Goal: Transaction & Acquisition: Book appointment/travel/reservation

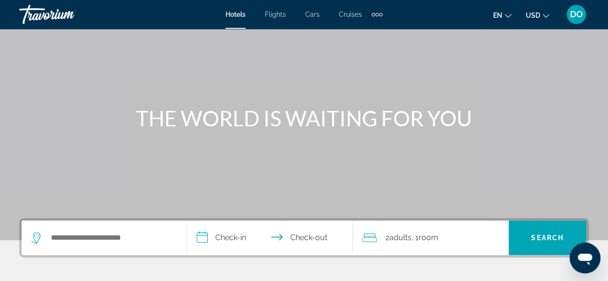
scroll to position [144, 0]
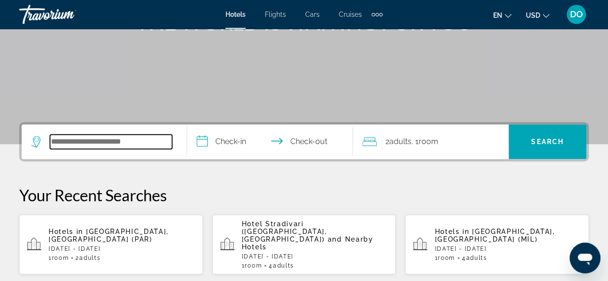
click at [76, 138] on input "Search widget" at bounding box center [111, 142] width 122 height 14
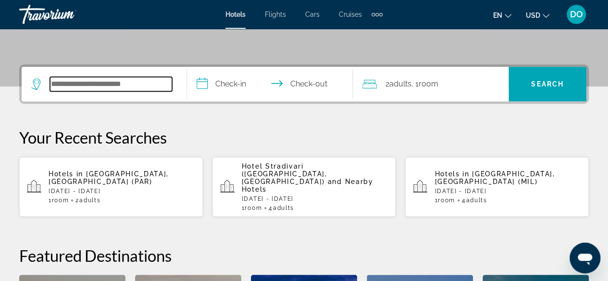
scroll to position [187, 0]
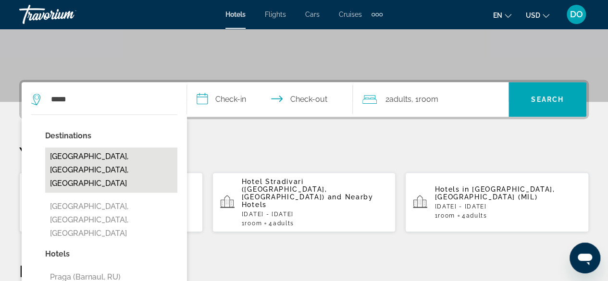
click at [108, 156] on button "Praga, Warsaw, Poland" at bounding box center [111, 170] width 132 height 45
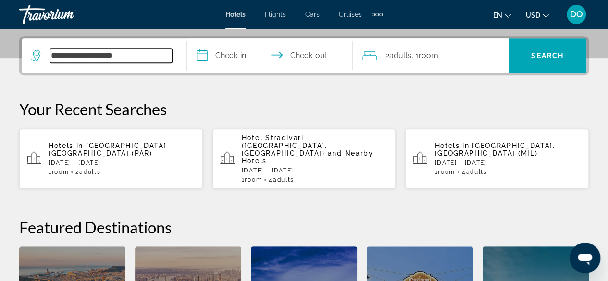
scroll to position [235, 0]
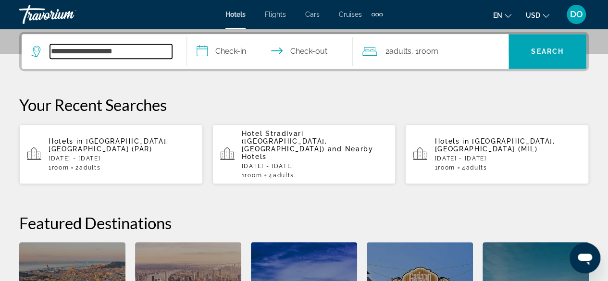
drag, startPoint x: 149, startPoint y: 48, endPoint x: 34, endPoint y: 49, distance: 115.9
click at [34, 49] on div "**********" at bounding box center [101, 51] width 141 height 14
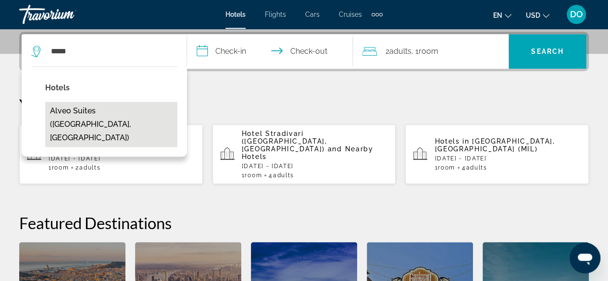
click at [81, 104] on button "Alveo Suites (Prague, CZ)" at bounding box center [111, 124] width 132 height 45
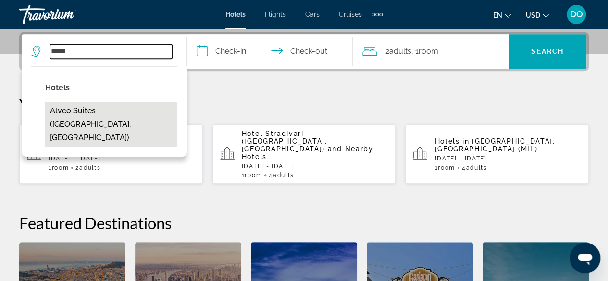
type input "**********"
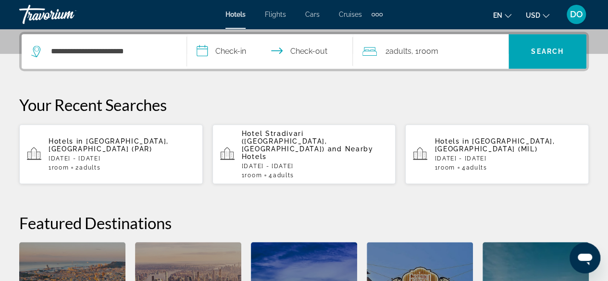
click at [228, 53] on input "**********" at bounding box center [271, 52] width 169 height 37
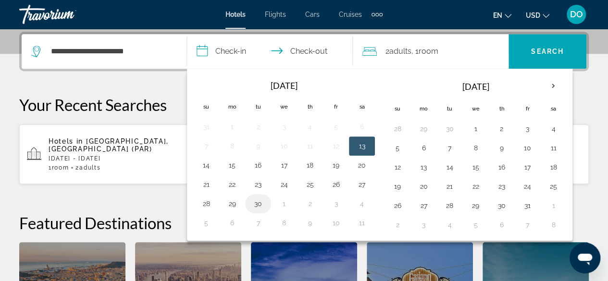
click at [254, 203] on button "30" at bounding box center [257, 203] width 15 height 13
click at [473, 127] on button "1" at bounding box center [475, 128] width 15 height 13
type input "**********"
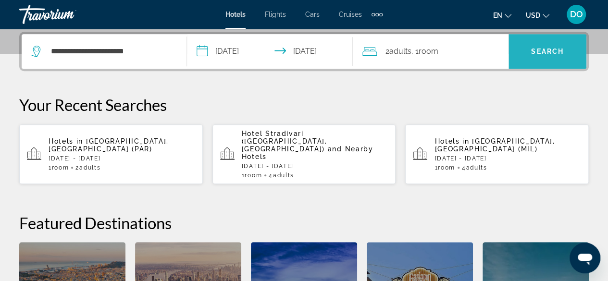
drag, startPoint x: 540, startPoint y: 54, endPoint x: 546, endPoint y: 54, distance: 5.8
click at [545, 54] on button "Search" at bounding box center [548, 51] width 78 height 35
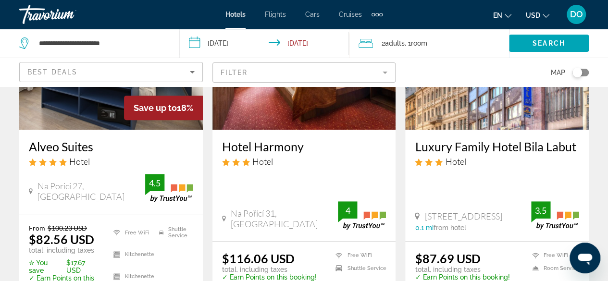
scroll to position [192, 0]
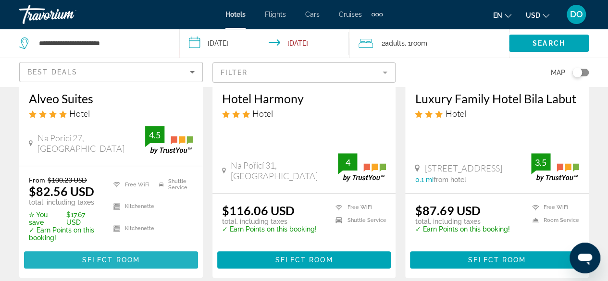
click at [113, 256] on button "Select Room" at bounding box center [111, 259] width 174 height 17
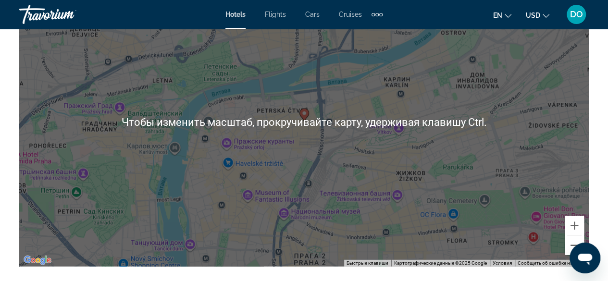
scroll to position [1346, 0]
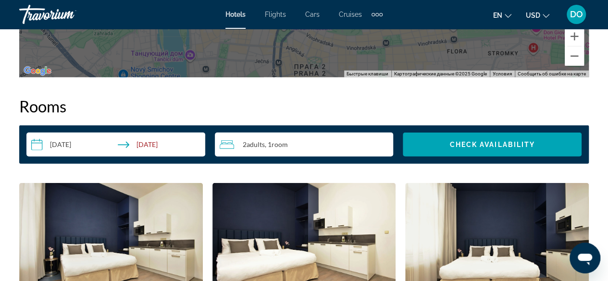
click at [307, 143] on div "2 Adult Adults , 1 Room rooms" at bounding box center [307, 145] width 174 height 12
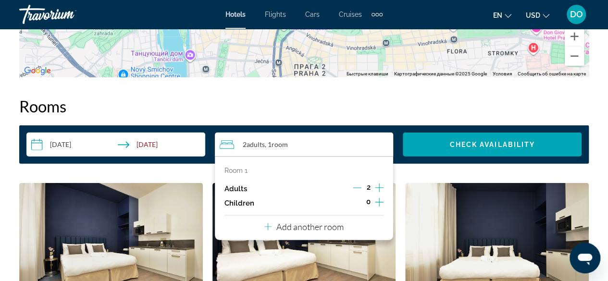
click at [318, 224] on p "Add another room" at bounding box center [309, 227] width 67 height 11
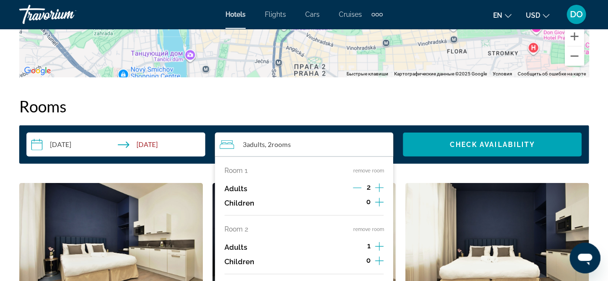
scroll to position [1394, 0]
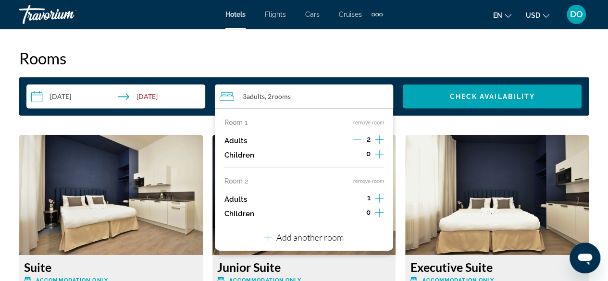
click at [377, 197] on icon "Increment adults" at bounding box center [379, 199] width 9 height 12
click at [321, 229] on button "Add another room" at bounding box center [303, 236] width 79 height 20
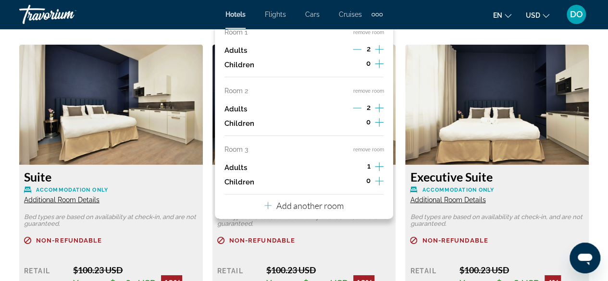
scroll to position [1490, 0]
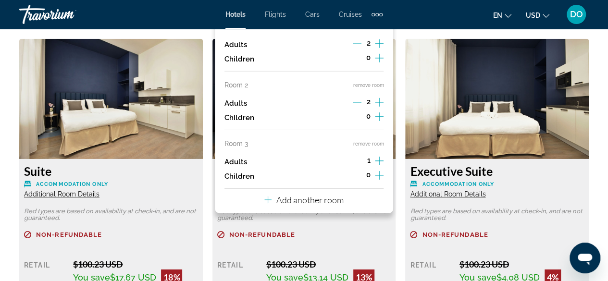
click at [380, 158] on icon "Increment adults" at bounding box center [379, 161] width 9 height 12
click at [379, 41] on icon "Increment adults" at bounding box center [379, 43] width 9 height 9
click at [379, 100] on icon "Increment adults" at bounding box center [379, 102] width 9 height 9
click at [378, 158] on icon "Increment adults" at bounding box center [379, 161] width 9 height 12
click at [346, 198] on div "Room 1 remove room Adults 3 Children 0 Room 2 remove room Adults 3 Children 0 R…" at bounding box center [304, 112] width 179 height 201
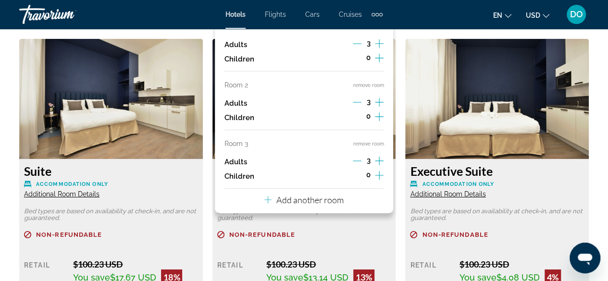
click at [313, 199] on p "Add another room" at bounding box center [309, 200] width 67 height 11
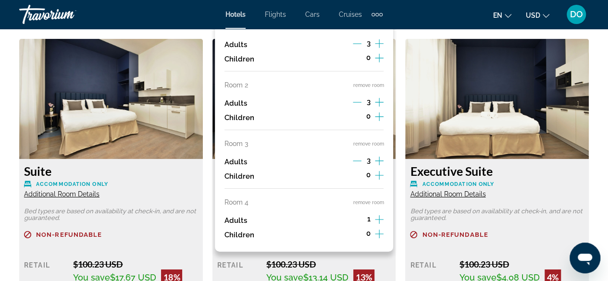
click at [378, 218] on icon "Increment adults" at bounding box center [379, 220] width 9 height 12
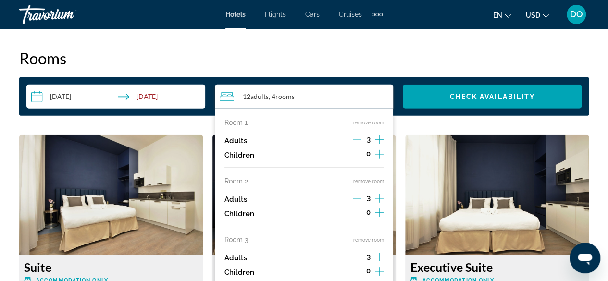
click at [487, 81] on div "**********" at bounding box center [304, 96] width 570 height 38
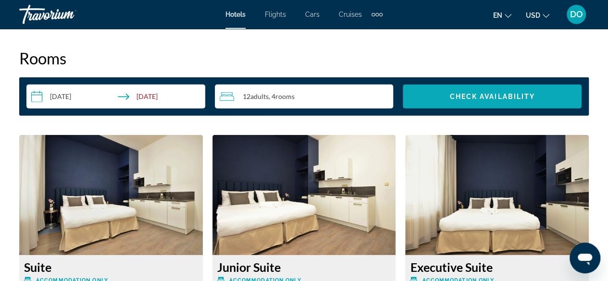
click at [480, 87] on span "Search widget" at bounding box center [492, 96] width 179 height 23
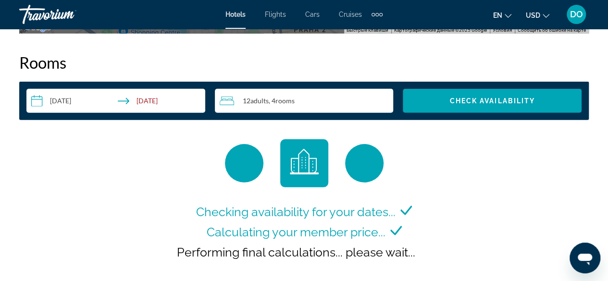
scroll to position [1433, 0]
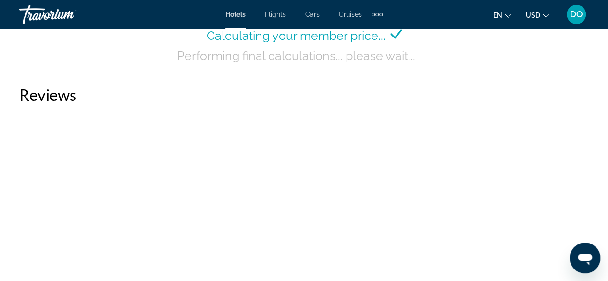
scroll to position [1394, 0]
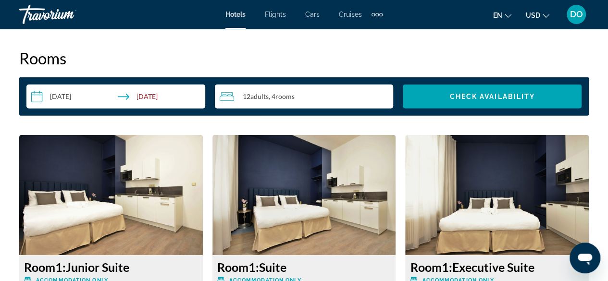
click at [306, 90] on div "12 Adult Adults , 4 Room rooms" at bounding box center [307, 97] width 174 height 24
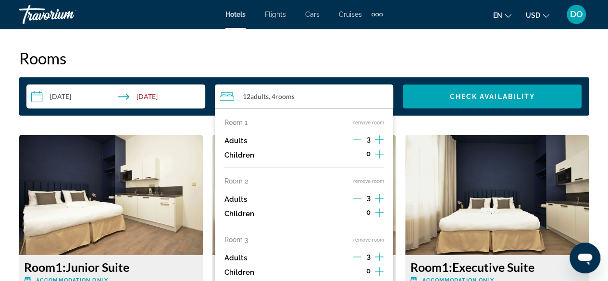
click at [335, 67] on h2 "Rooms" at bounding box center [304, 58] width 570 height 19
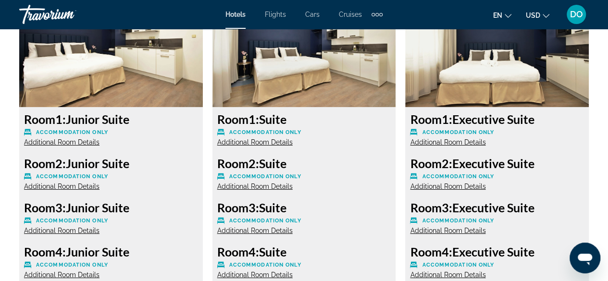
scroll to position [1538, 0]
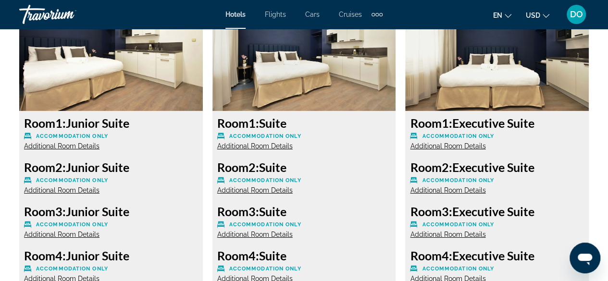
click at [75, 148] on span "Additional Room Details" at bounding box center [61, 146] width 75 height 8
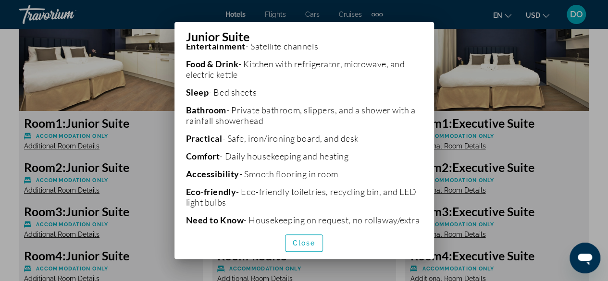
scroll to position [288, 0]
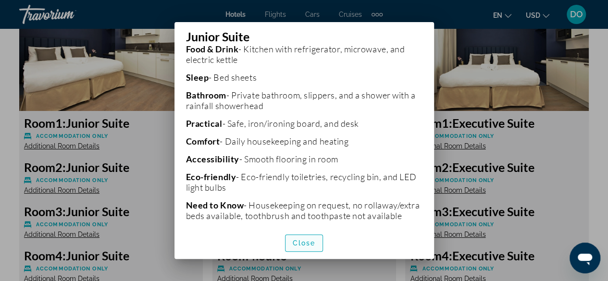
click at [304, 246] on span "Close" at bounding box center [304, 243] width 23 height 8
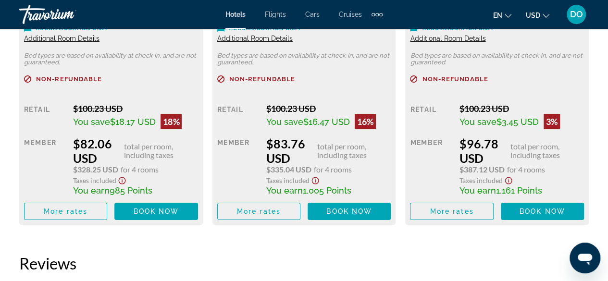
scroll to position [1586, 0]
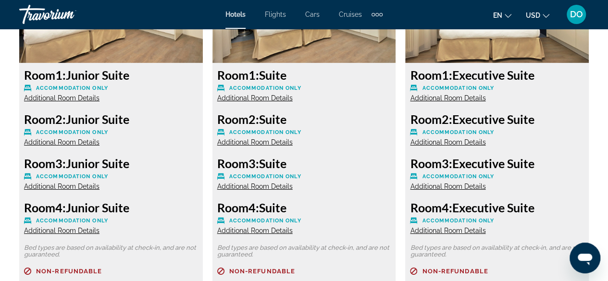
click at [261, 103] on div "Room 1: Suite Accommodation Only Additional Room Details Room 2: Suite Accommod…" at bounding box center [304, 240] width 184 height 354
click at [264, 100] on span "Additional Room Details" at bounding box center [254, 98] width 75 height 8
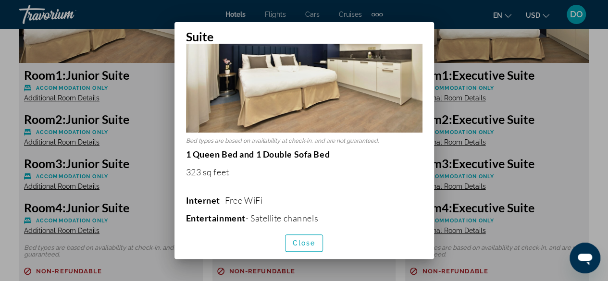
scroll to position [96, 0]
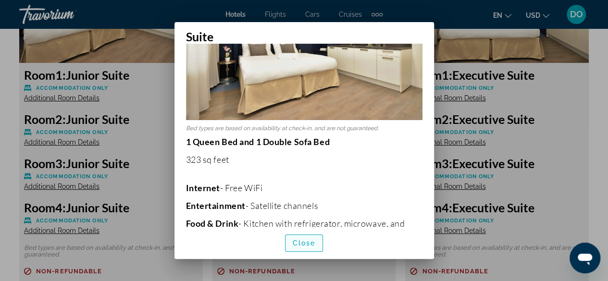
click at [306, 242] on span "Close" at bounding box center [304, 243] width 23 height 8
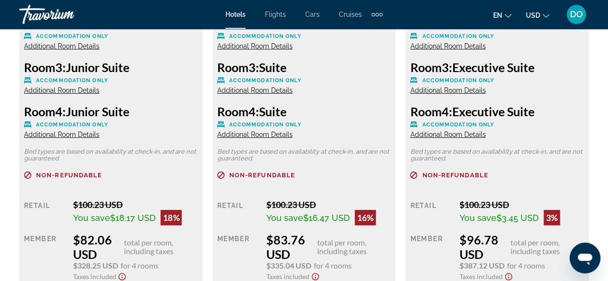
scroll to position [1490, 0]
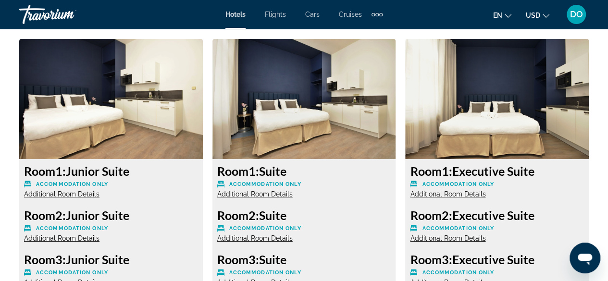
click at [461, 197] on span "Additional Room Details" at bounding box center [447, 194] width 75 height 8
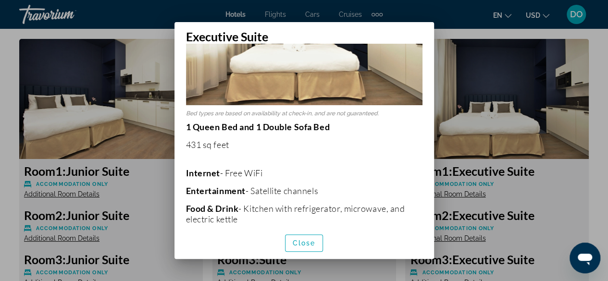
scroll to position [96, 0]
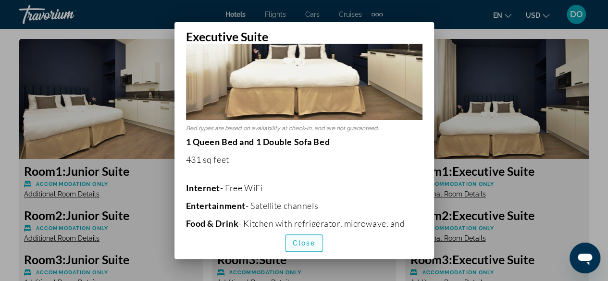
click at [299, 243] on span "Close" at bounding box center [304, 243] width 23 height 8
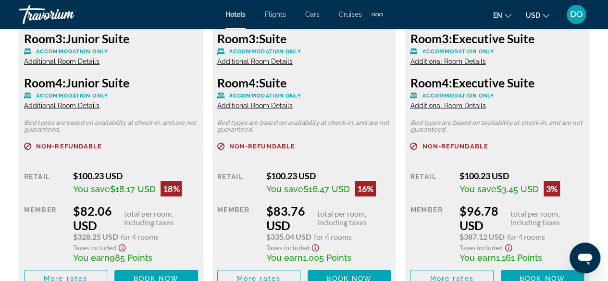
scroll to position [1682, 0]
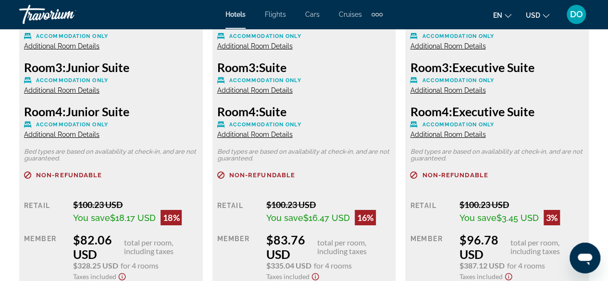
click at [463, 136] on span "Additional Room Details" at bounding box center [447, 135] width 75 height 8
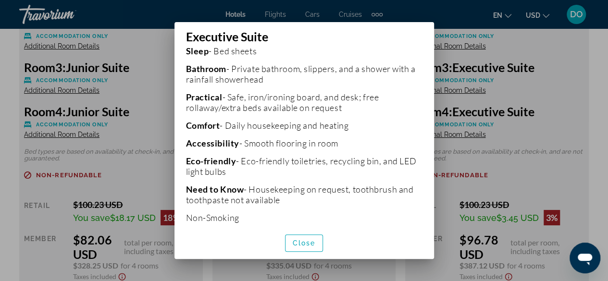
scroll to position [305, 0]
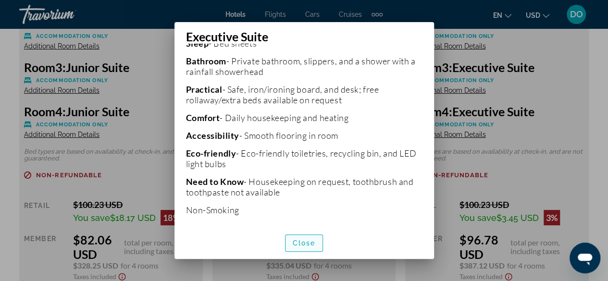
click at [305, 245] on span "Close" at bounding box center [304, 243] width 23 height 8
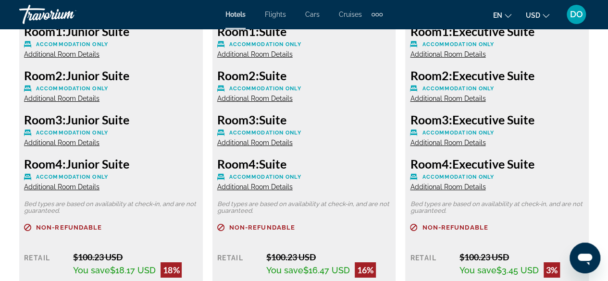
scroll to position [1586, 0]
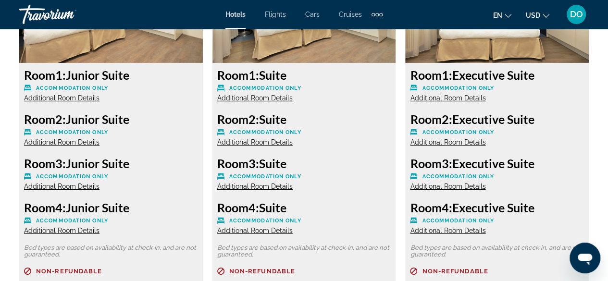
click at [281, 99] on span "Additional Room Details" at bounding box center [254, 98] width 75 height 8
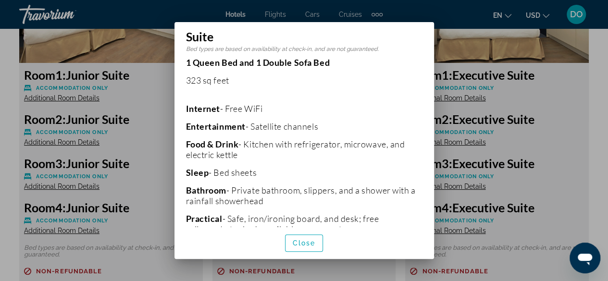
scroll to position [161, 0]
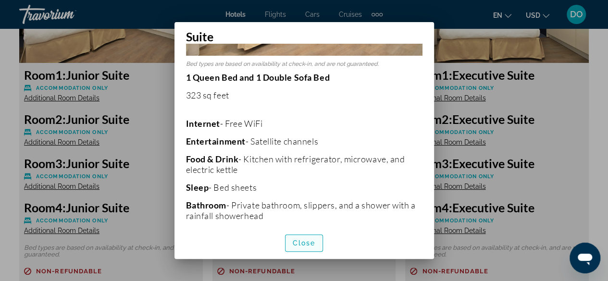
click at [305, 244] on span "Close" at bounding box center [304, 243] width 23 height 8
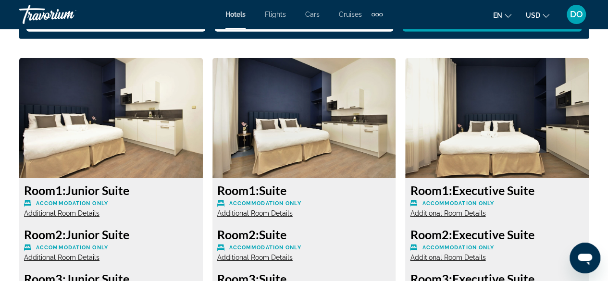
scroll to position [1442, 0]
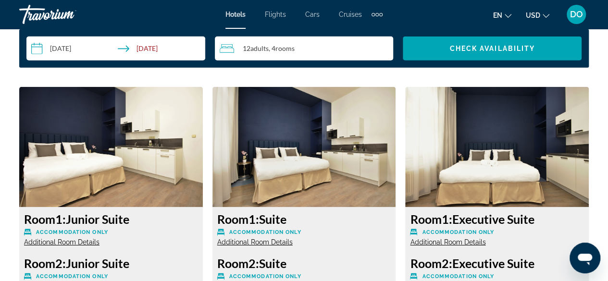
click at [68, 242] on span "Additional Room Details" at bounding box center [61, 242] width 75 height 8
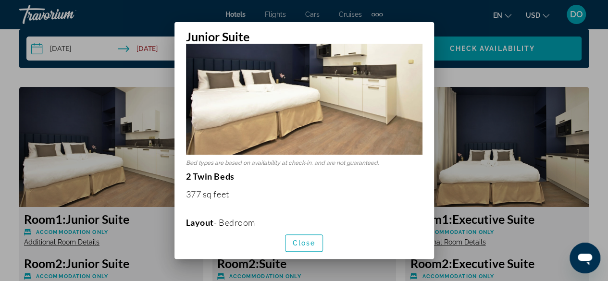
scroll to position [96, 0]
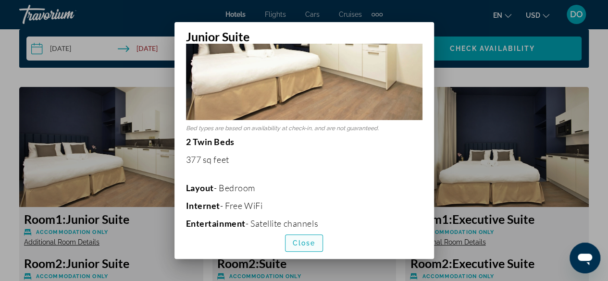
click at [297, 242] on span "Close" at bounding box center [304, 243] width 23 height 8
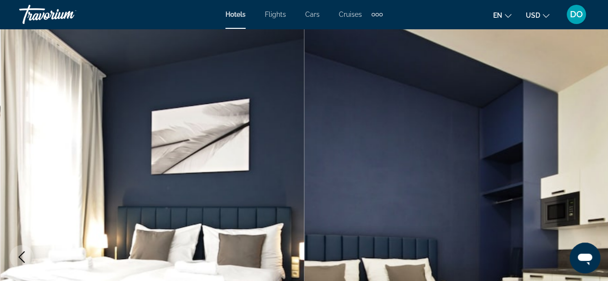
scroll to position [1442, 0]
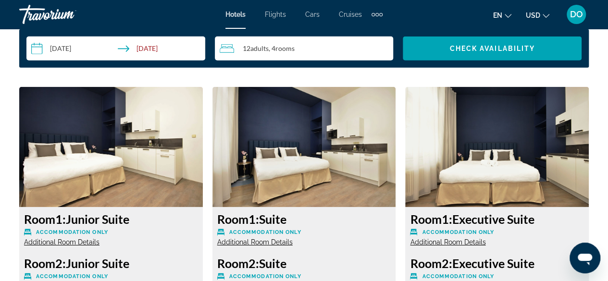
click at [249, 243] on span "Additional Room Details" at bounding box center [254, 242] width 75 height 8
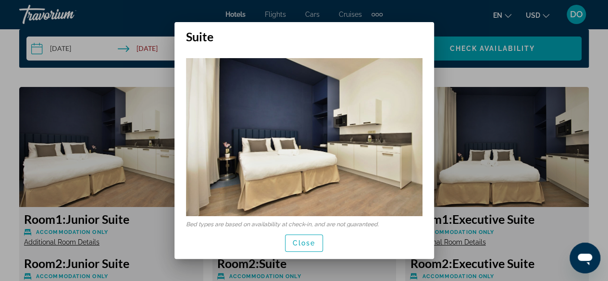
scroll to position [144, 0]
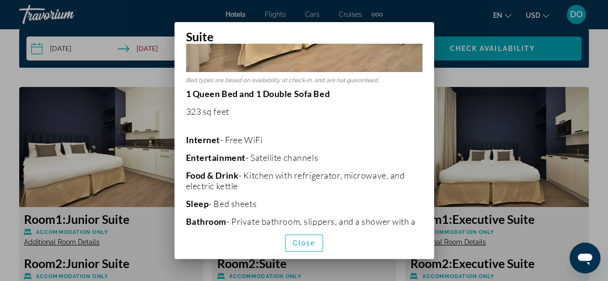
drag, startPoint x: 299, startPoint y: 247, endPoint x: 285, endPoint y: 245, distance: 15.0
click at [299, 247] on span "Close" at bounding box center [304, 243] width 23 height 8
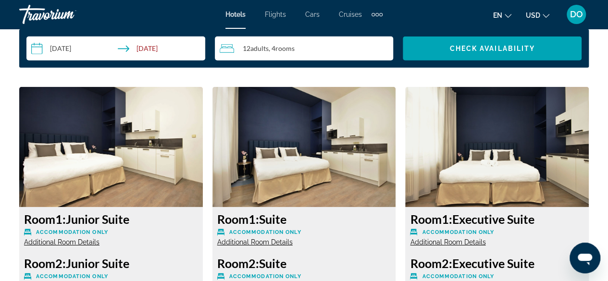
scroll to position [1490, 0]
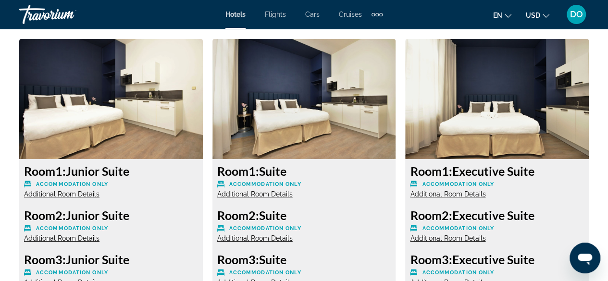
click at [67, 195] on span "Additional Room Details" at bounding box center [61, 194] width 75 height 8
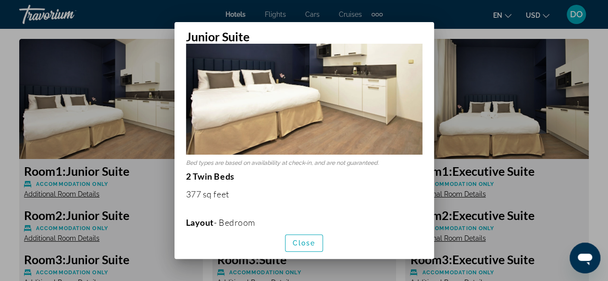
scroll to position [48, 0]
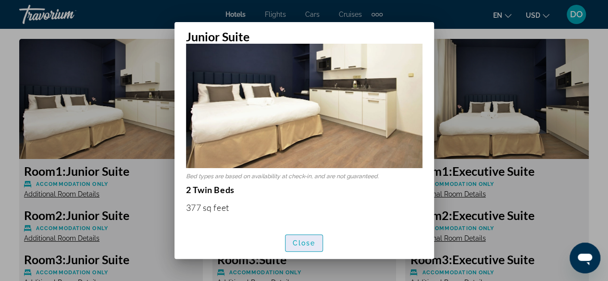
click at [303, 245] on span "Close" at bounding box center [304, 243] width 23 height 8
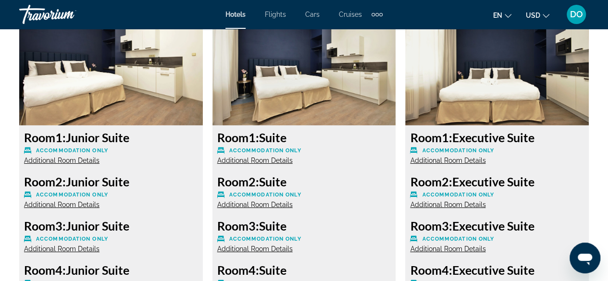
scroll to position [1538, 0]
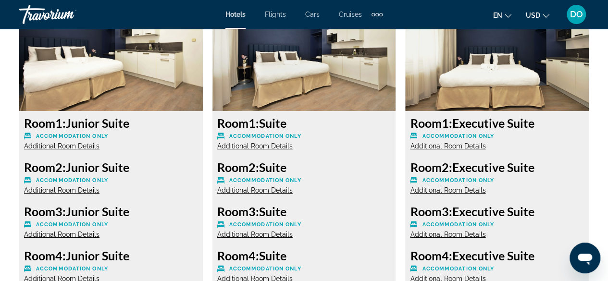
click at [250, 148] on span "Additional Room Details" at bounding box center [254, 146] width 75 height 8
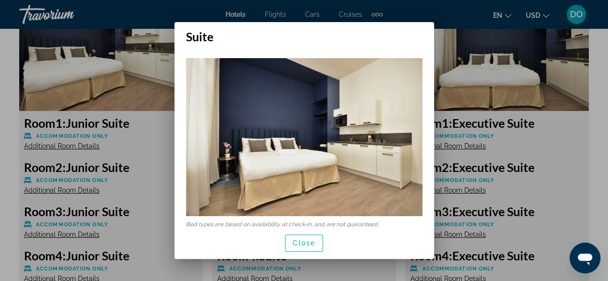
scroll to position [96, 0]
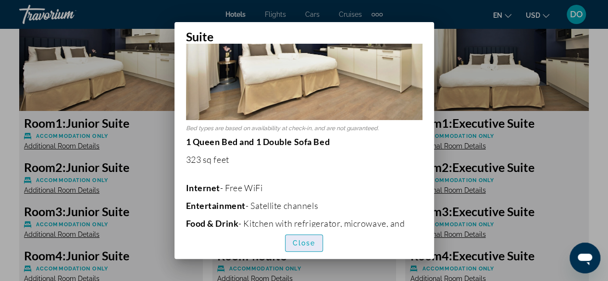
click at [306, 242] on span "Close" at bounding box center [304, 243] width 23 height 8
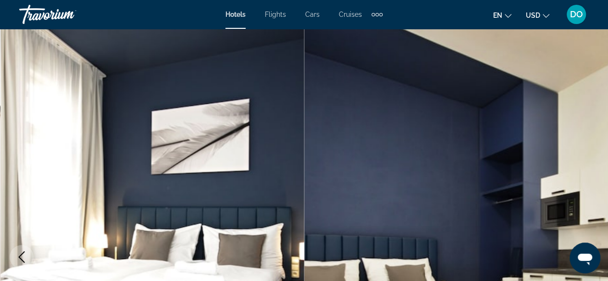
scroll to position [1538, 0]
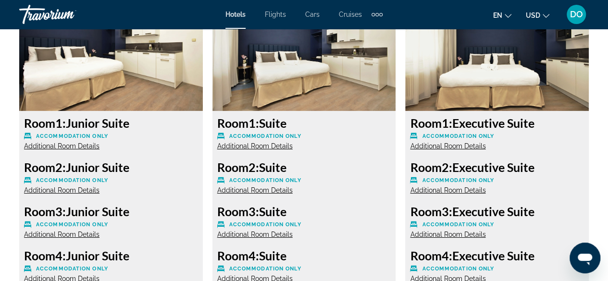
click at [279, 147] on span "Additional Room Details" at bounding box center [254, 146] width 75 height 8
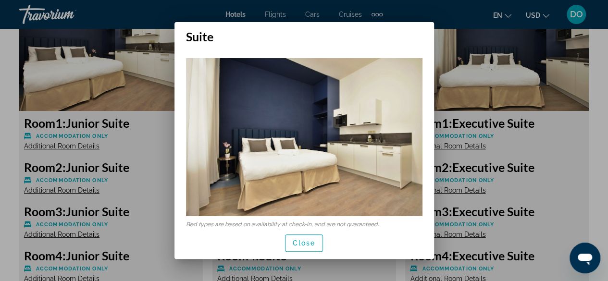
scroll to position [96, 0]
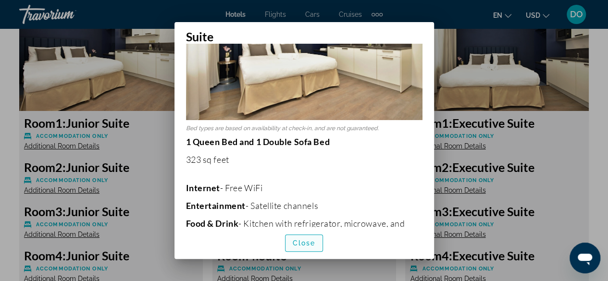
click at [303, 240] on span "Close" at bounding box center [304, 243] width 23 height 8
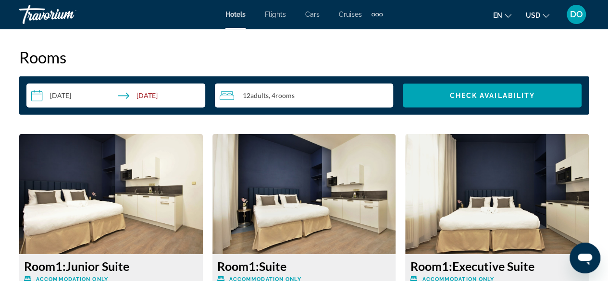
scroll to position [1346, 0]
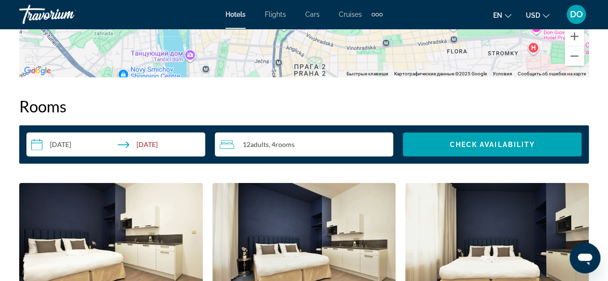
click at [261, 147] on span "Adults" at bounding box center [259, 144] width 18 height 8
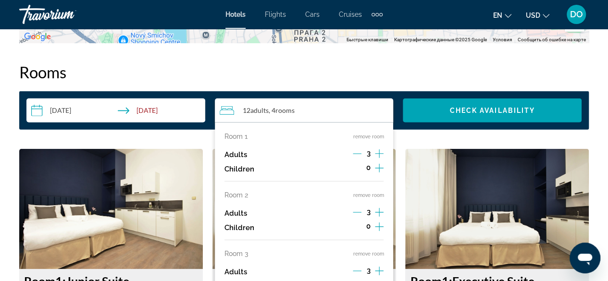
scroll to position [1394, 0]
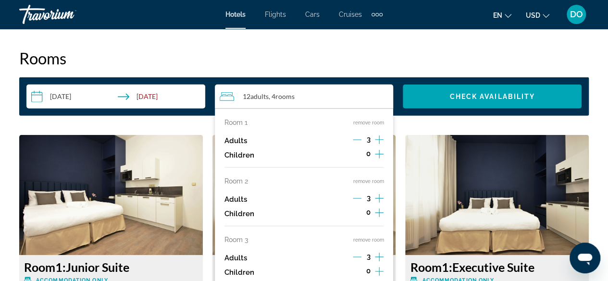
click at [380, 138] on icon "Increment adults" at bounding box center [379, 140] width 9 height 12
click at [379, 197] on icon "Increment adults" at bounding box center [379, 198] width 9 height 9
click at [379, 257] on icon "Increment adults" at bounding box center [379, 257] width 9 height 9
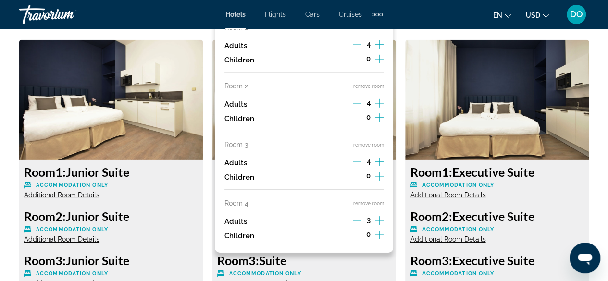
scroll to position [1490, 0]
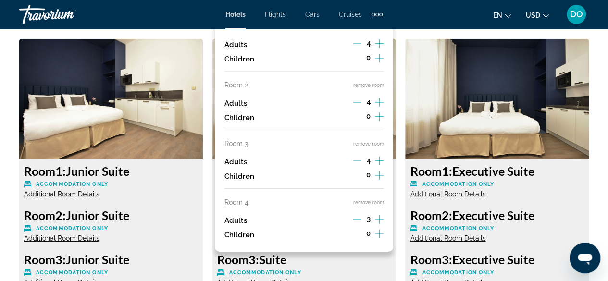
click at [382, 223] on icon "Increment adults" at bounding box center [379, 220] width 9 height 12
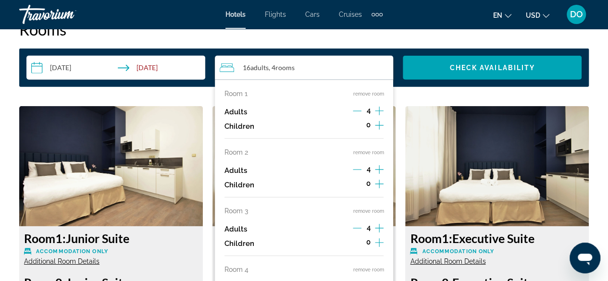
scroll to position [1394, 0]
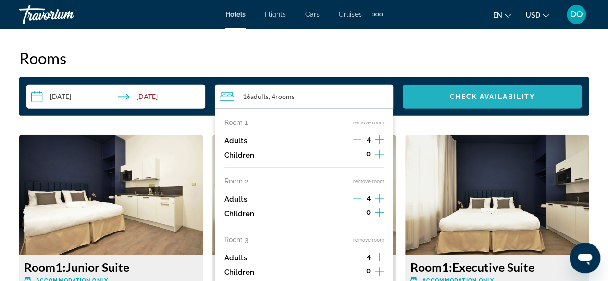
click at [495, 97] on span "Check Availability" at bounding box center [492, 97] width 86 height 8
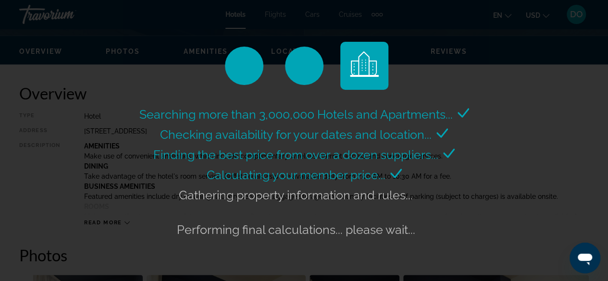
scroll to position [385, 0]
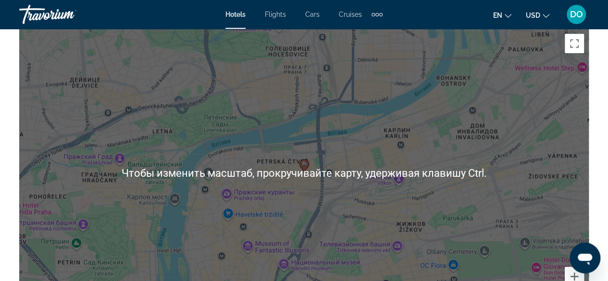
scroll to position [1490, 0]
